Goal: Navigation & Orientation: Find specific page/section

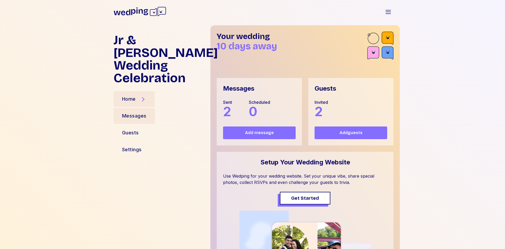
click at [133, 112] on div "Messages" at bounding box center [134, 115] width 24 height 7
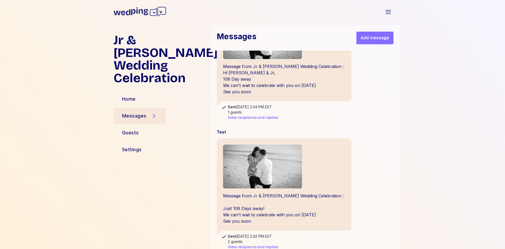
scroll to position [55, 0]
click at [137, 91] on div "Home" at bounding box center [129, 99] width 31 height 16
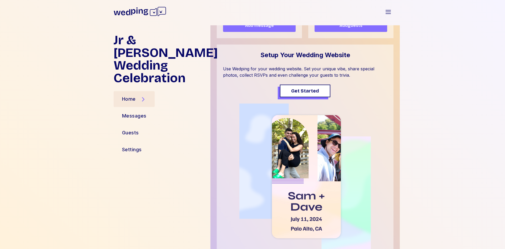
scroll to position [108, 0]
click at [127, 129] on div "Guests" at bounding box center [130, 132] width 17 height 7
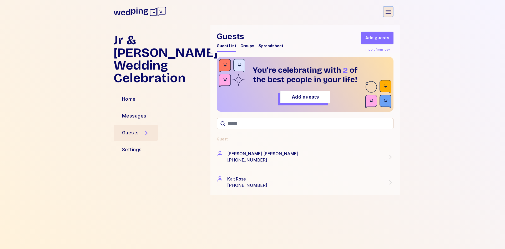
click at [391, 12] on icon "button" at bounding box center [388, 12] width 6 height 6
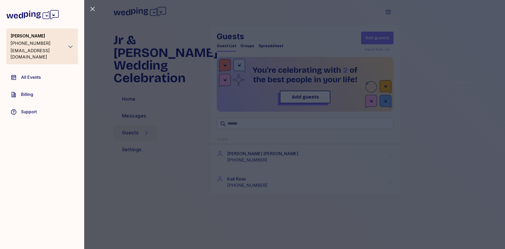
click at [33, 74] on span "All Events" at bounding box center [31, 77] width 20 height 6
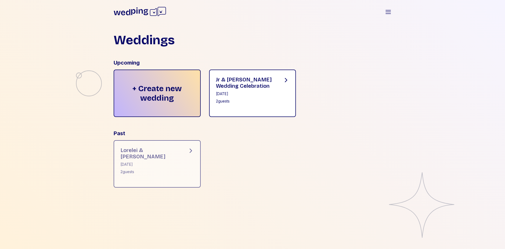
click at [265, 93] on div "October 11, 2025" at bounding box center [245, 93] width 59 height 5
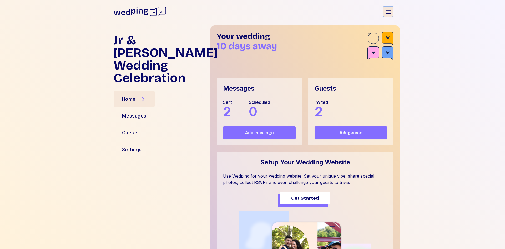
click at [388, 12] on icon "button" at bounding box center [388, 12] width 6 height 6
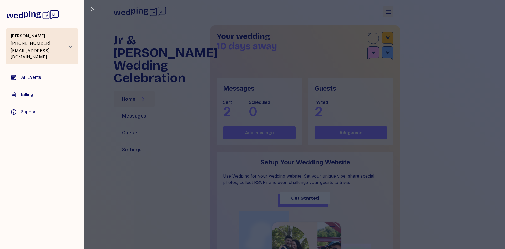
click at [388, 12] on div "Close sidebar Brenda Kucinski +14405271697 Events.sociallyartistic@gmail.com Al…" at bounding box center [252, 124] width 505 height 249
